Goal: Information Seeking & Learning: Find specific fact

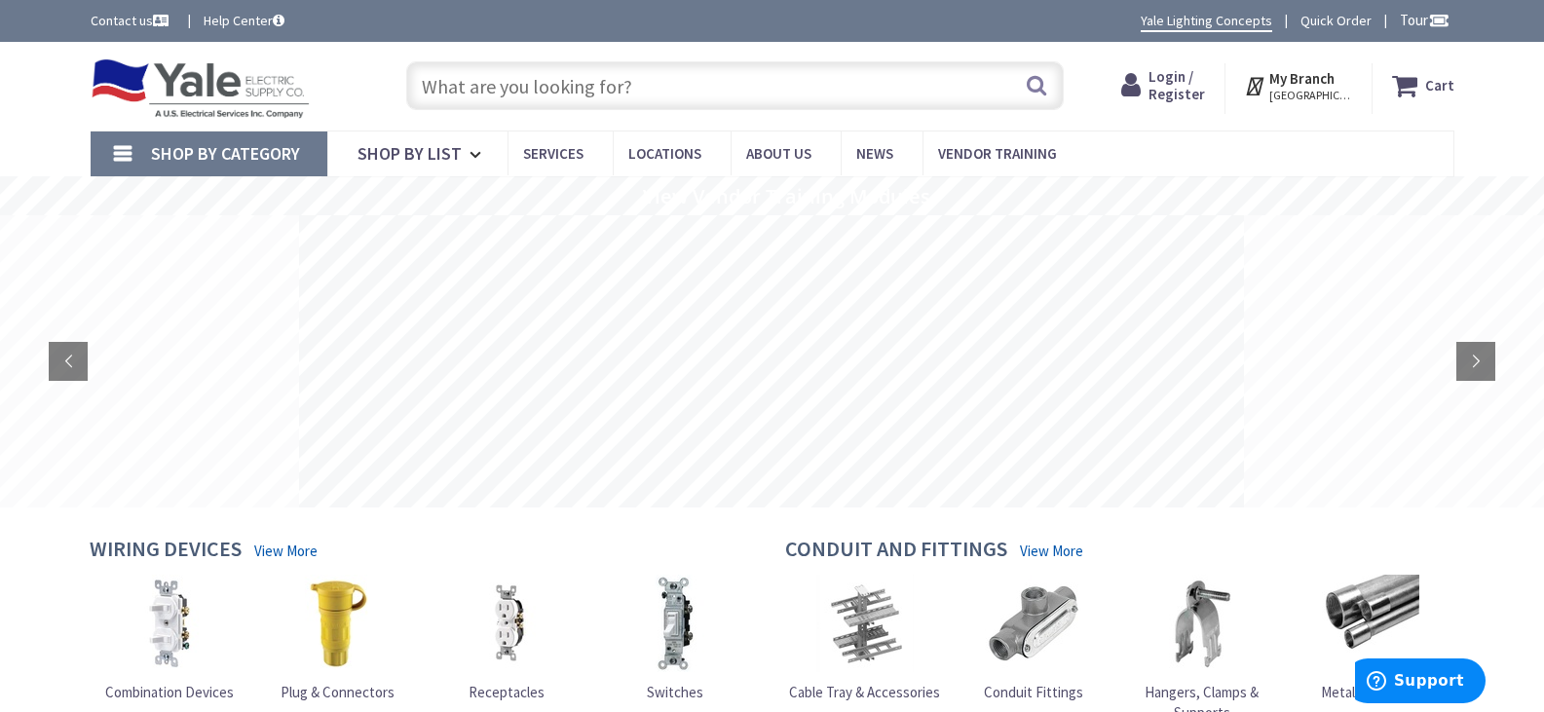
click at [593, 89] on input "text" at bounding box center [735, 85] width 658 height 49
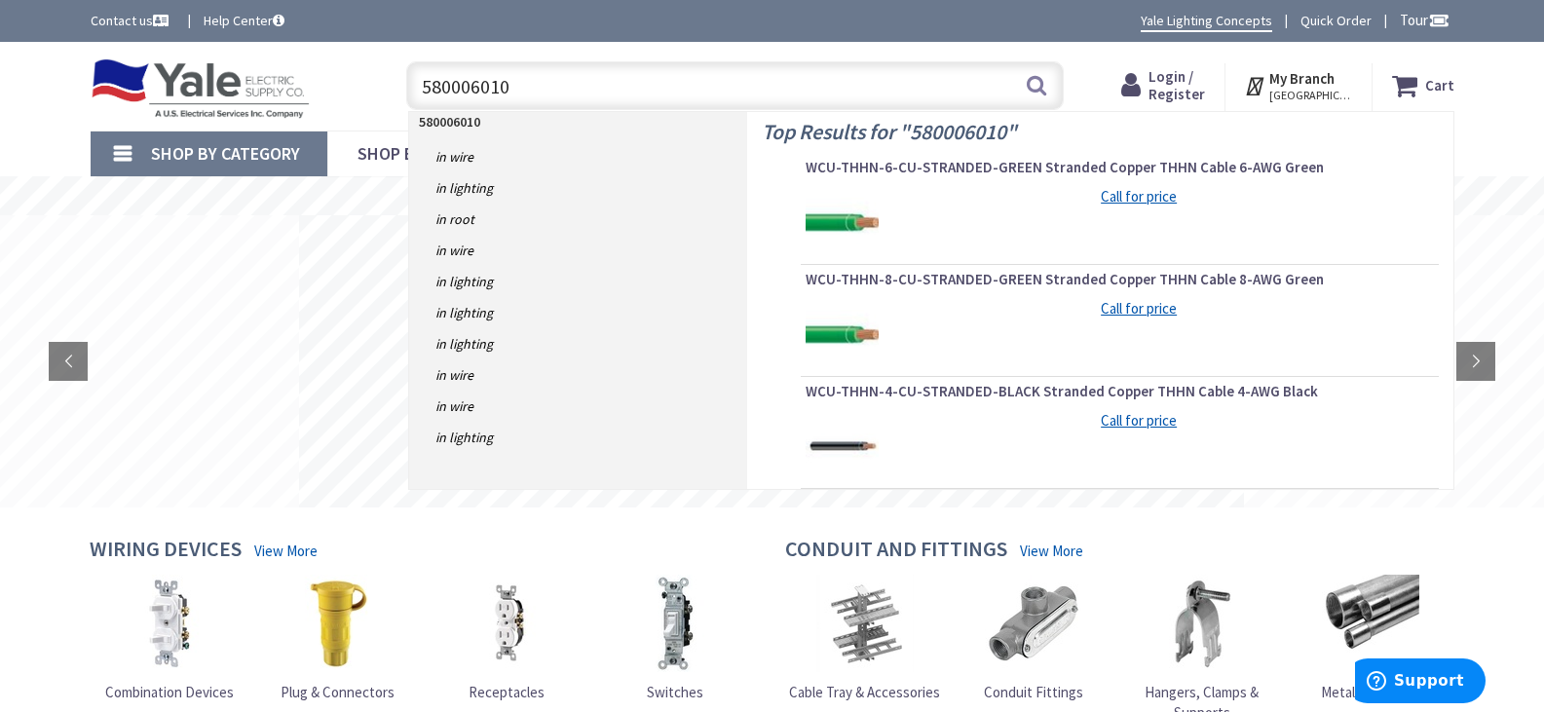
type input "5800060100"
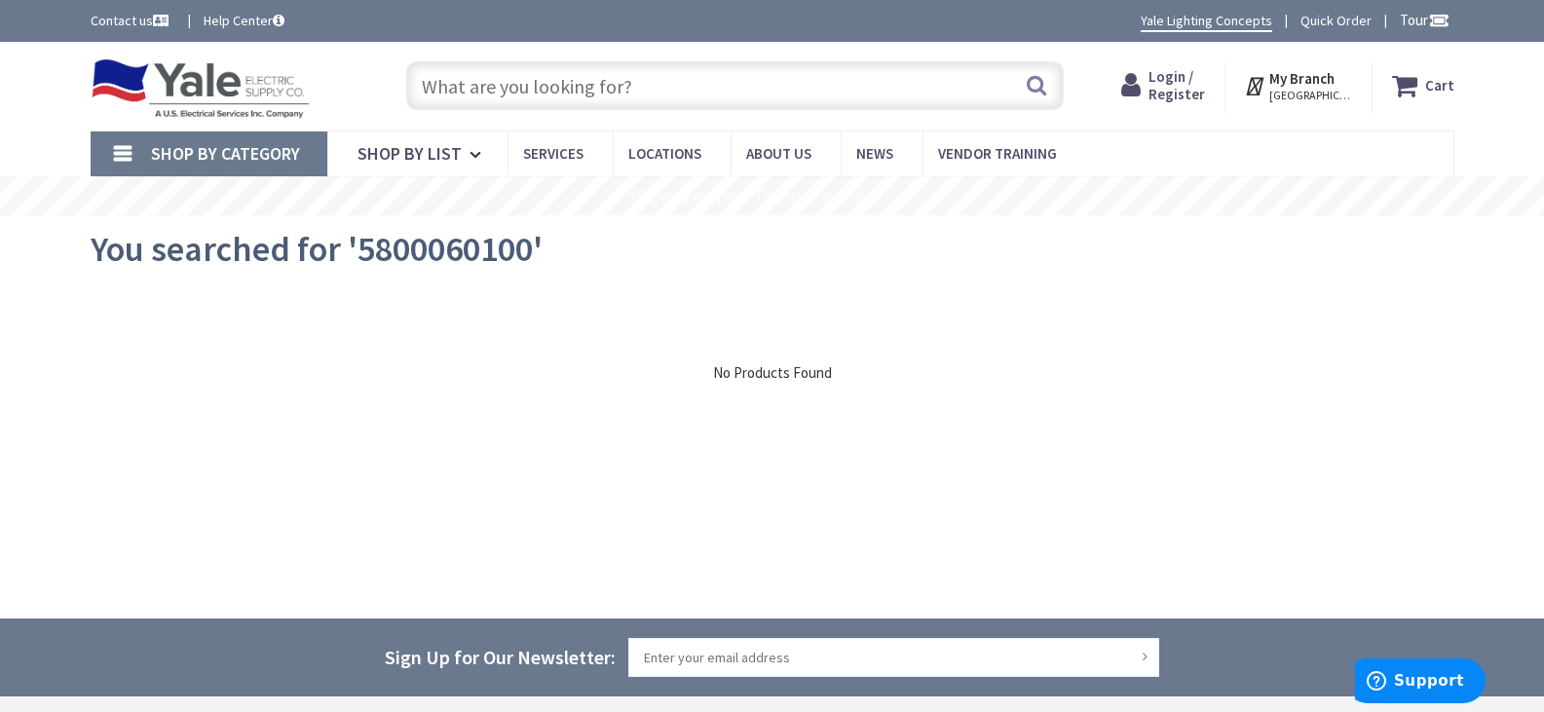
click at [708, 60] on div "Search" at bounding box center [730, 85] width 667 height 62
click at [705, 80] on input "text" at bounding box center [735, 85] width 658 height 49
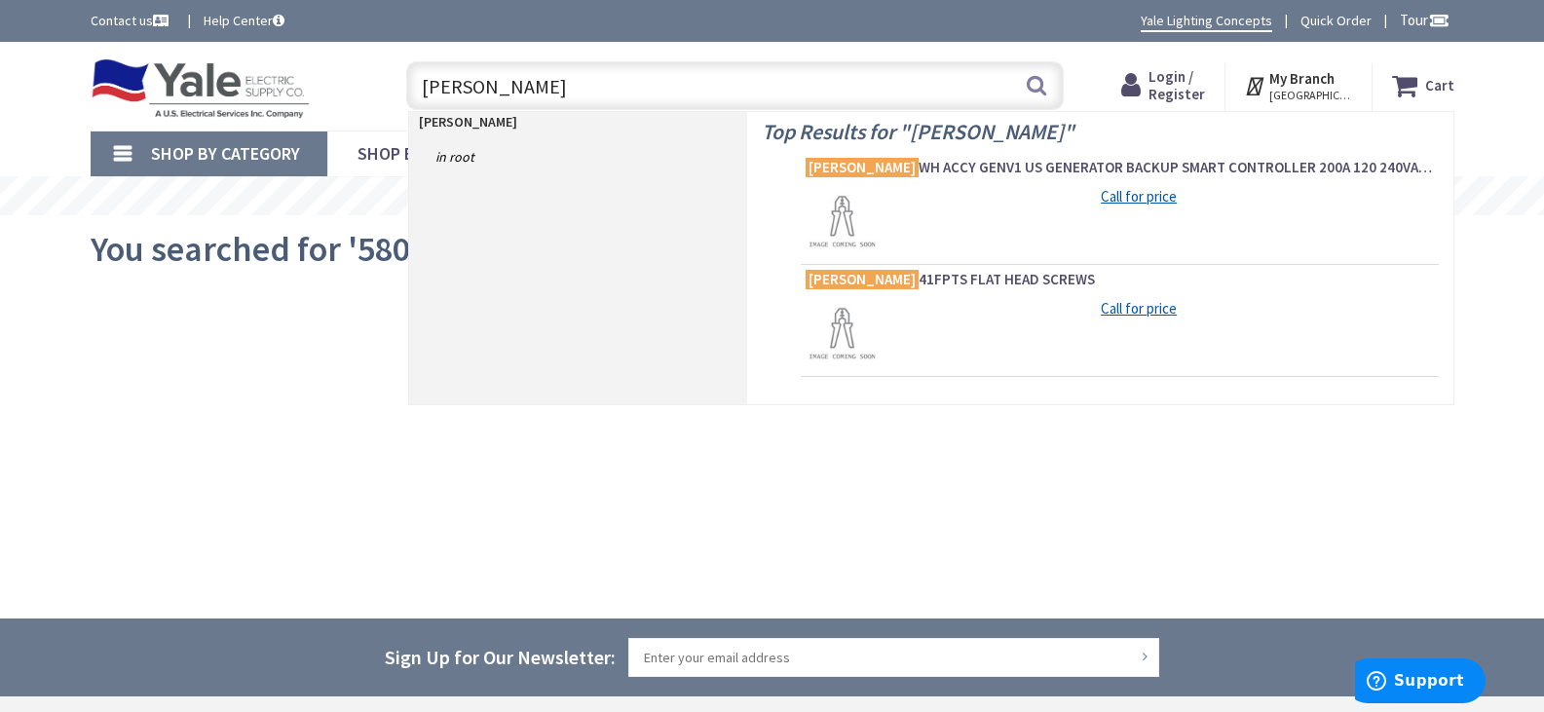
type input "franklin electric"
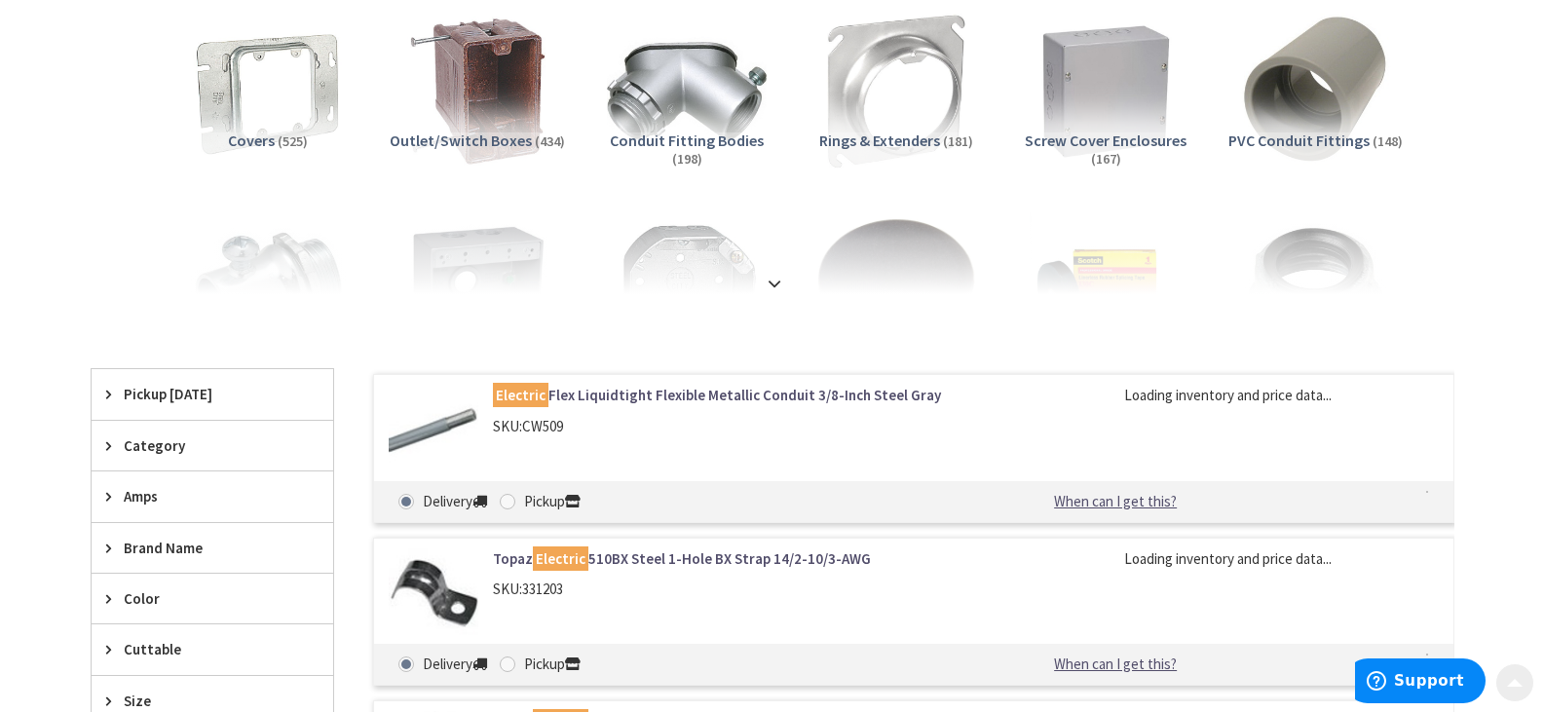
scroll to position [292, 0]
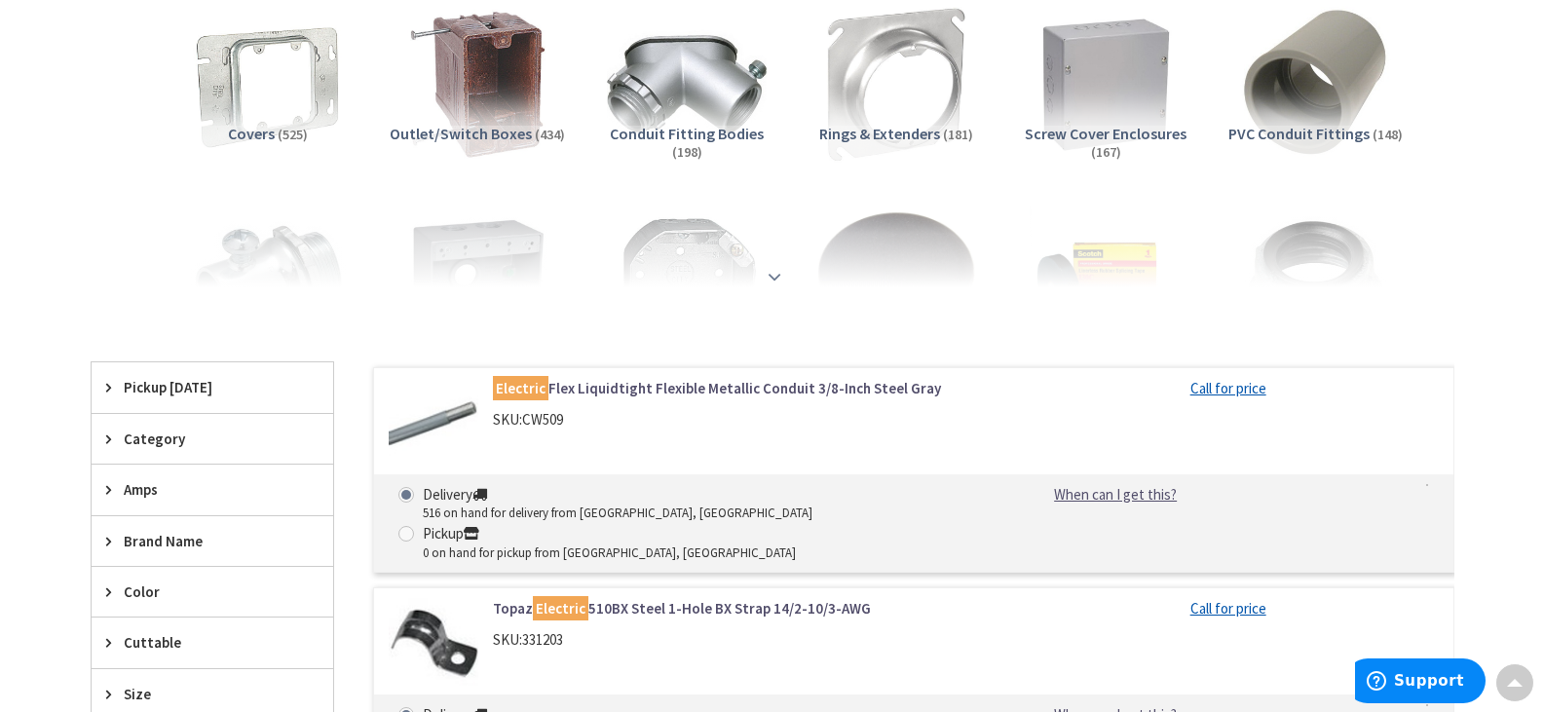
click at [769, 273] on strong at bounding box center [774, 276] width 23 height 21
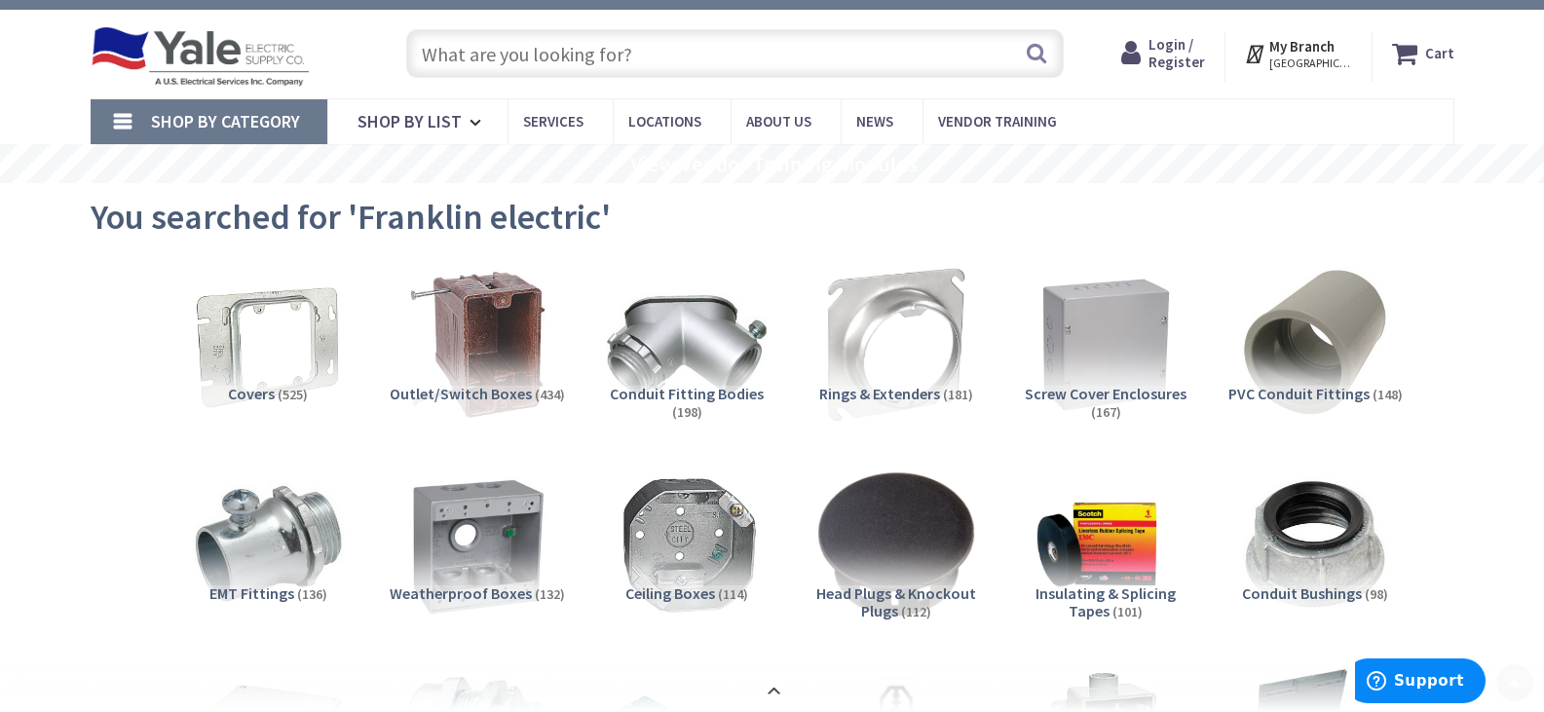
scroll to position [0, 0]
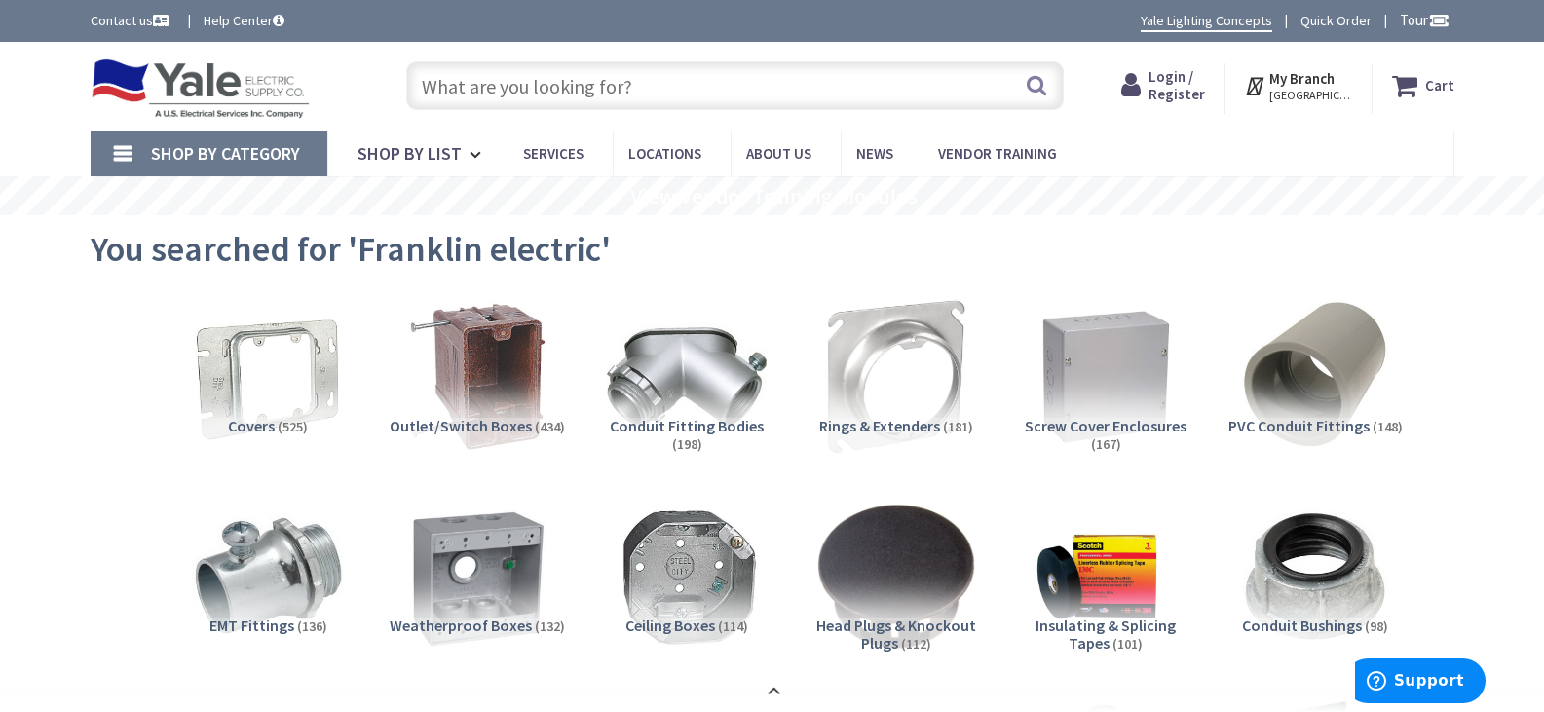
click at [687, 91] on input "text" at bounding box center [735, 85] width 658 height 49
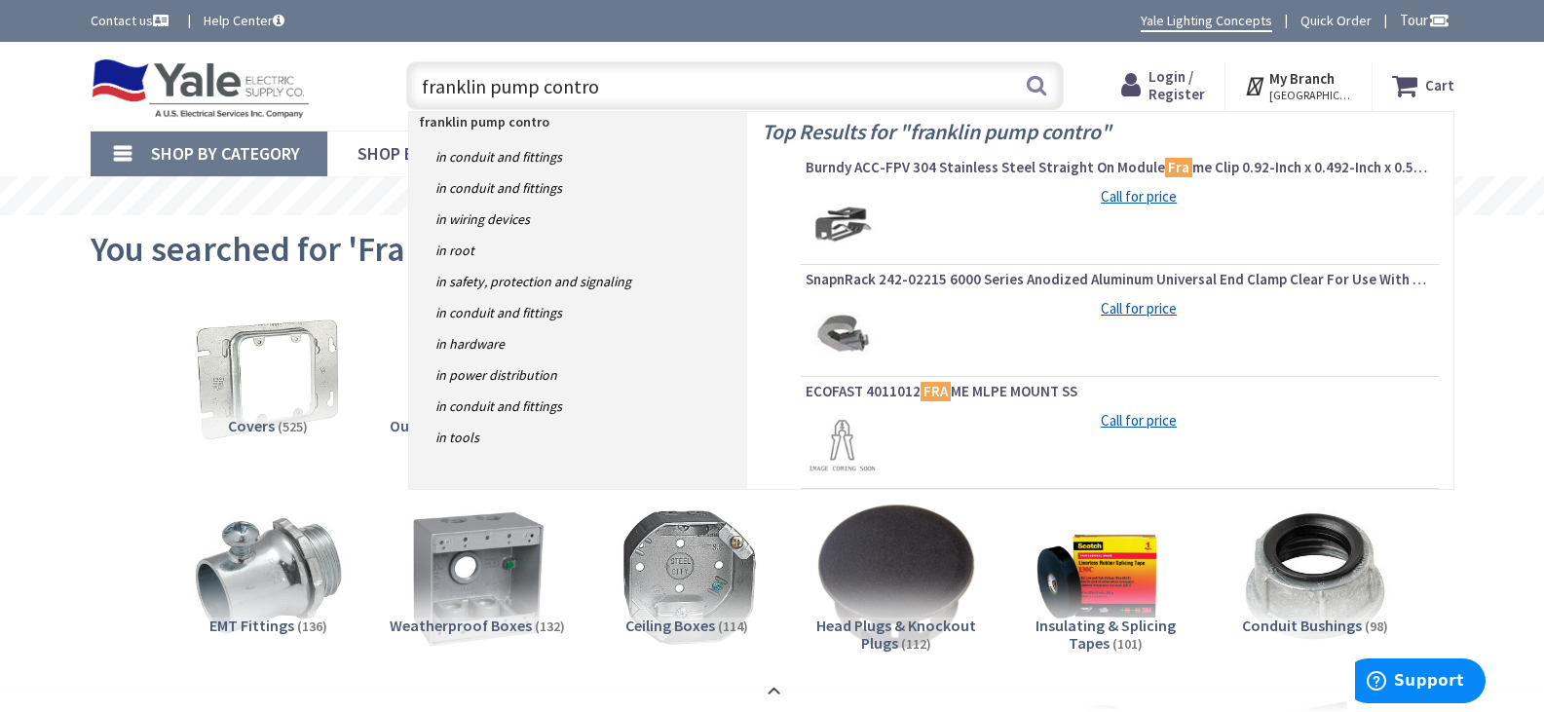
type input "franklin pump control"
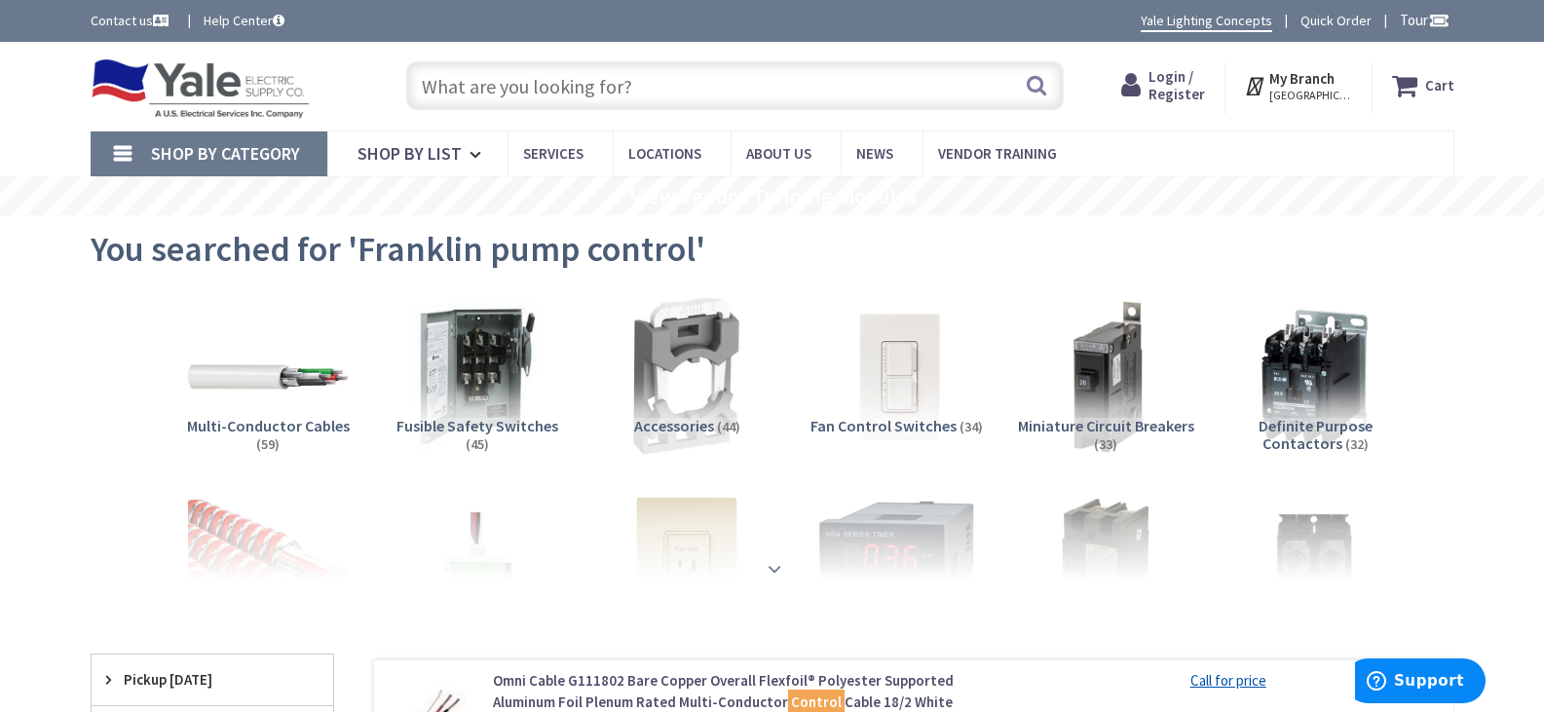
click at [767, 572] on div at bounding box center [772, 526] width 1267 height 107
click at [771, 569] on strong at bounding box center [774, 568] width 23 height 21
